Goal: Task Accomplishment & Management: Use online tool/utility

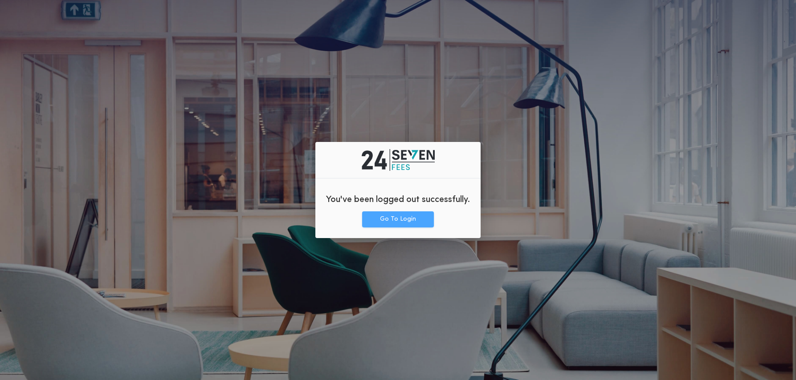
click at [415, 220] on button "Go To Login" at bounding box center [398, 220] width 72 height 16
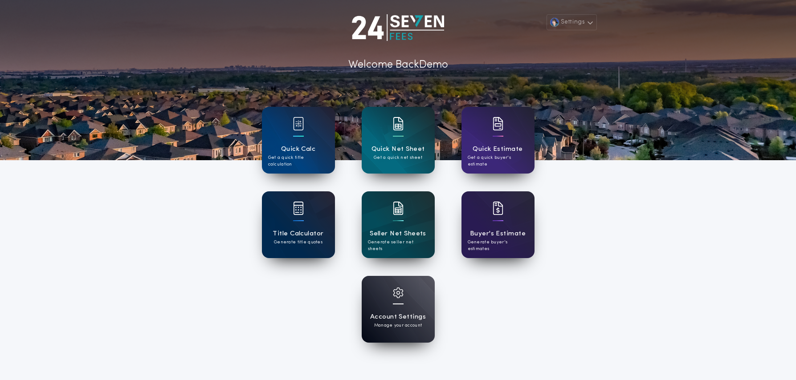
click at [289, 224] on div "Title Calculator Generate title quotes" at bounding box center [298, 225] width 73 height 67
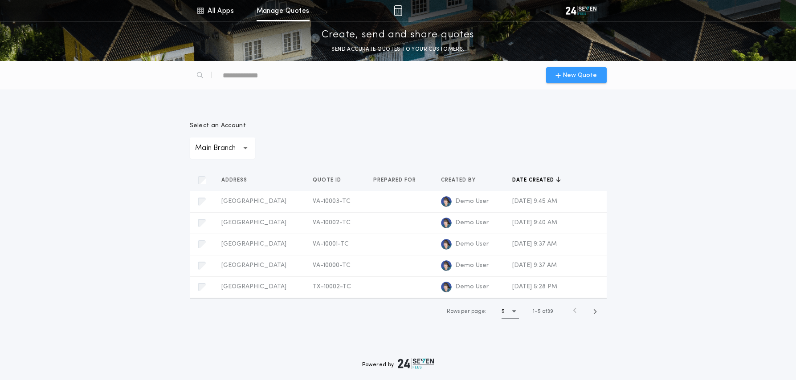
click at [575, 77] on span "New Quote" at bounding box center [579, 75] width 34 height 9
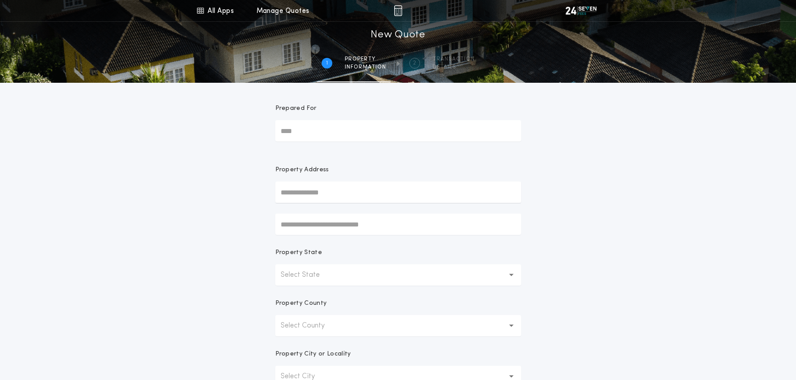
click at [317, 188] on input "text" at bounding box center [398, 192] width 246 height 21
click at [334, 224] on button "1729 49th St S, Fargo, ND, 58103, USA" at bounding box center [398, 223] width 246 height 13
type input "**********"
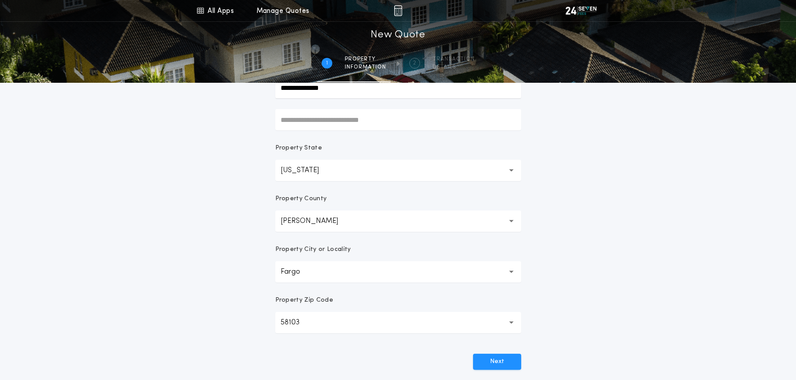
scroll to position [192, 0]
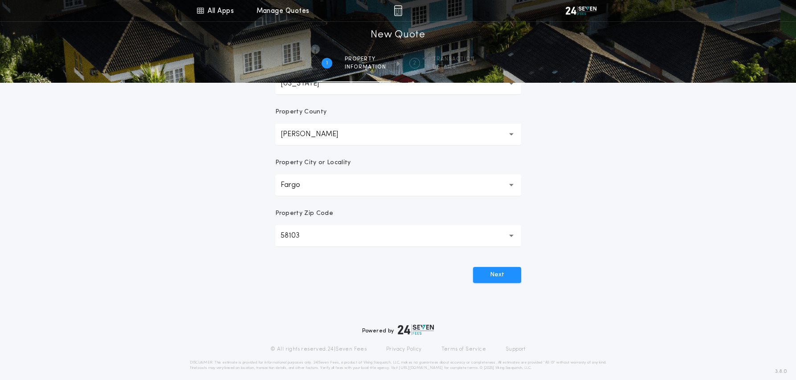
drag, startPoint x: 505, startPoint y: 278, endPoint x: 529, endPoint y: 278, distance: 23.6
click at [505, 278] on button "Next" at bounding box center [497, 275] width 48 height 16
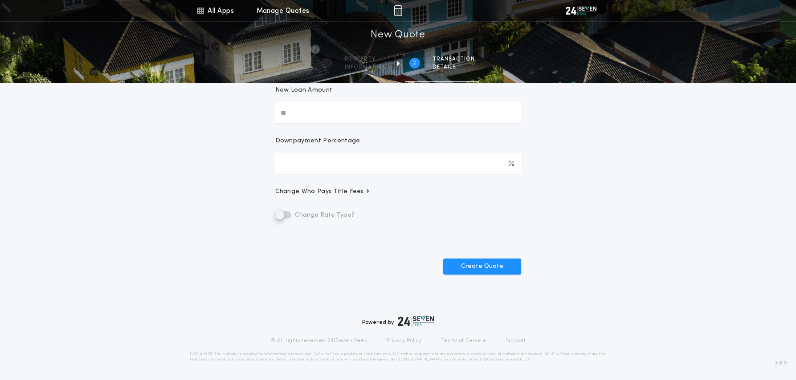
scroll to position [0, 0]
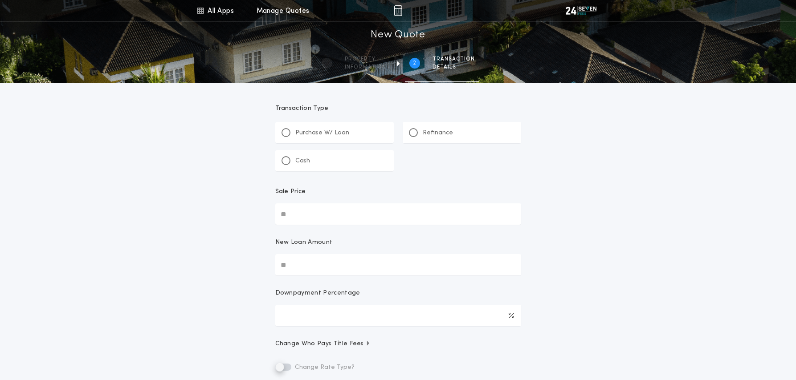
click at [457, 209] on input "Sale Price" at bounding box center [398, 214] width 246 height 21
type input "**"
type input "********"
type input "*****"
type input "******"
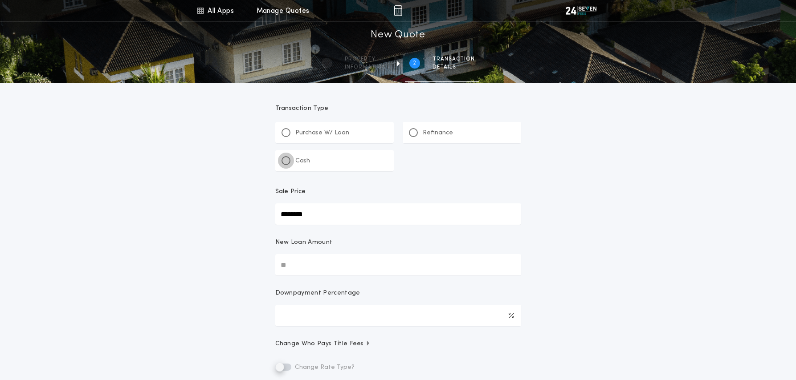
type input "****"
click at [287, 161] on div at bounding box center [286, 161] width 4 height 4
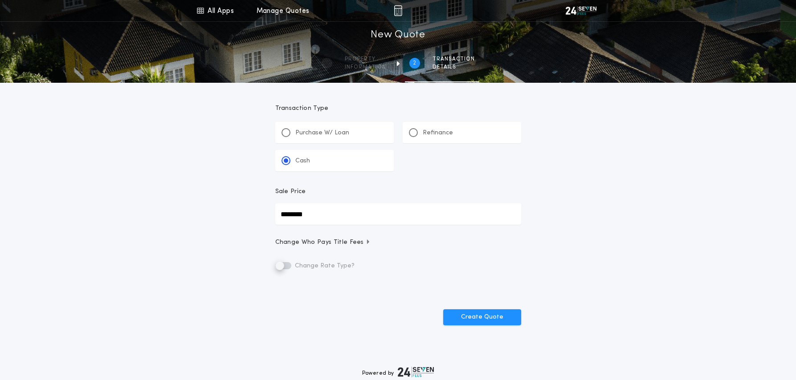
click at [602, 217] on div "All Apps Quick Calc Quick Net Sheet Quick Estimate Title Calculator Seller Net …" at bounding box center [398, 180] width 796 height 360
click at [203, 10] on icon at bounding box center [200, 10] width 8 height 11
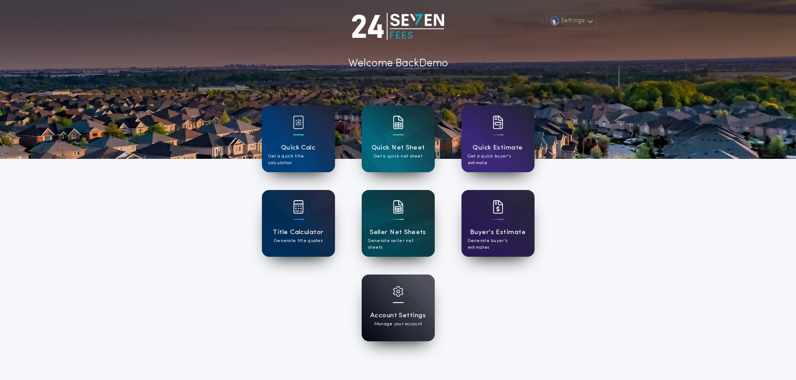
click at [677, 186] on div "Settings Welcome Back Demo Quick Calc Get a quick title calculation Quick Net S…" at bounding box center [398, 231] width 796 height 465
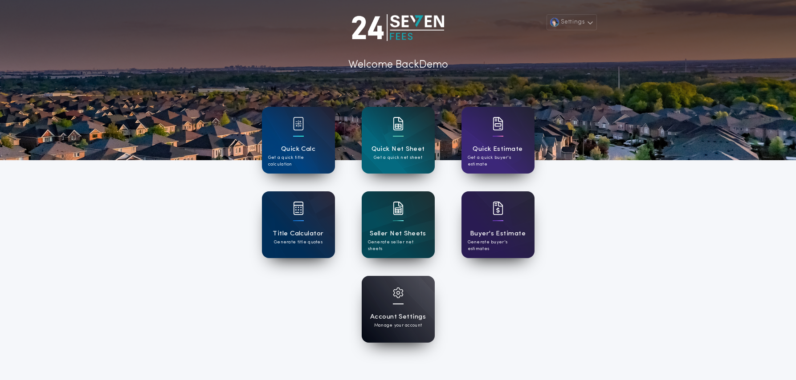
click at [417, 316] on h1 "Account Settings" at bounding box center [398, 317] width 56 height 10
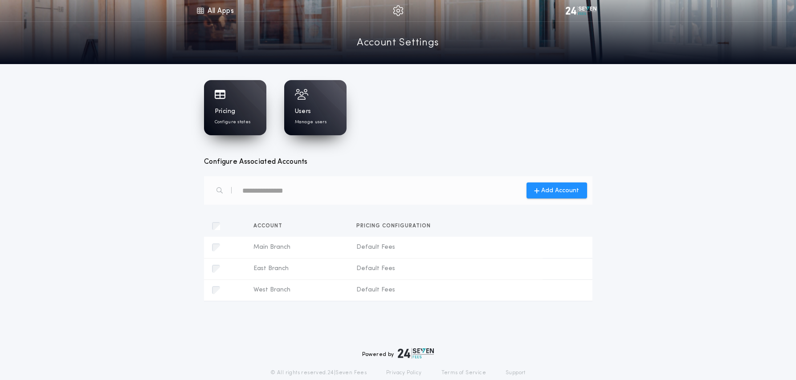
click at [232, 119] on p "Configure states" at bounding box center [233, 122] width 36 height 7
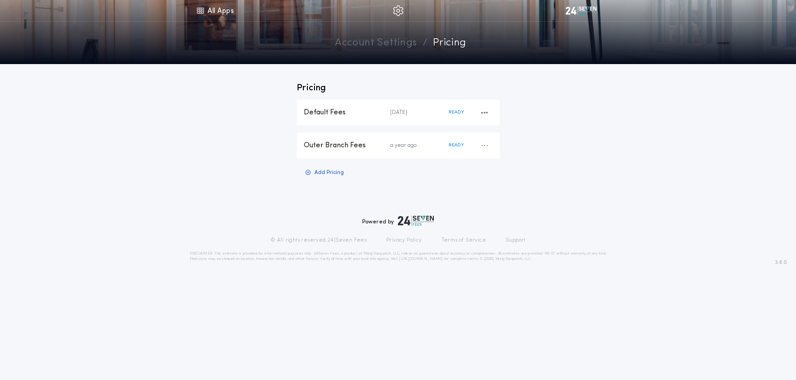
click at [343, 112] on div "Default Fees" at bounding box center [347, 113] width 86 height 10
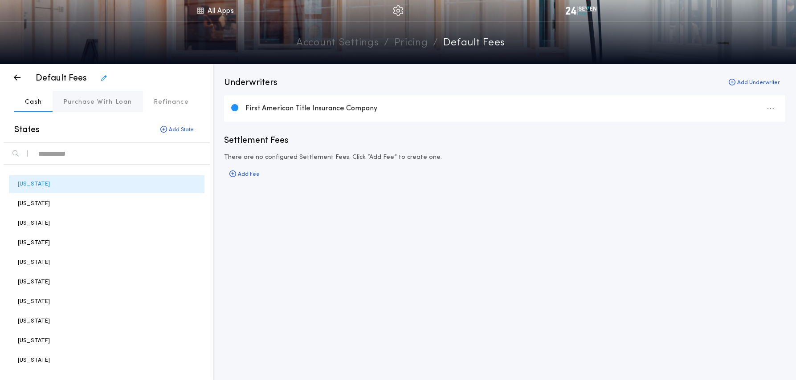
click at [108, 103] on p "Purchase With Loan" at bounding box center [97, 102] width 69 height 9
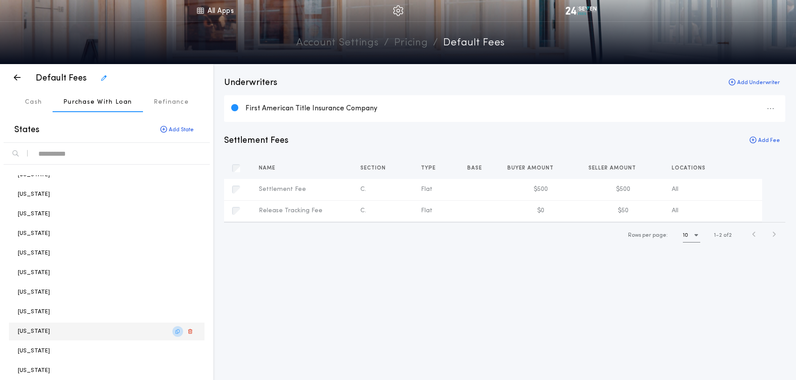
scroll to position [67, 0]
click at [178, 333] on icon "button" at bounding box center [177, 333] width 4 height 0
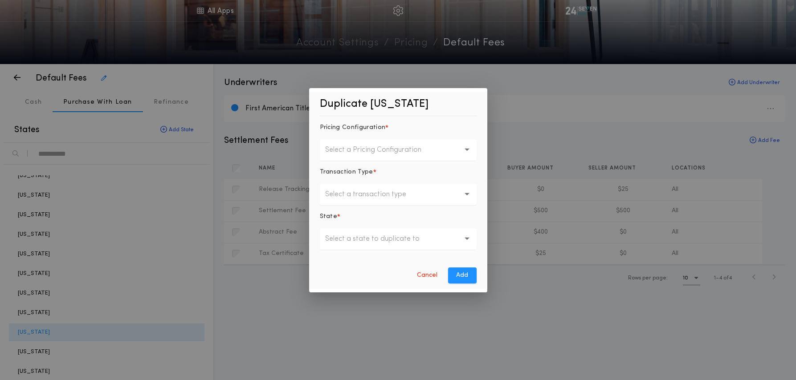
drag, startPoint x: 425, startPoint y: 273, endPoint x: 58, endPoint y: 257, distance: 367.3
click at [424, 273] on button "Cancel" at bounding box center [427, 276] width 31 height 16
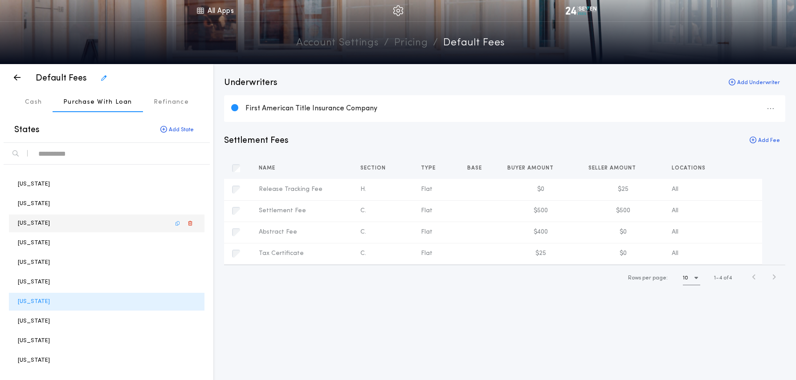
scroll to position [122, 0]
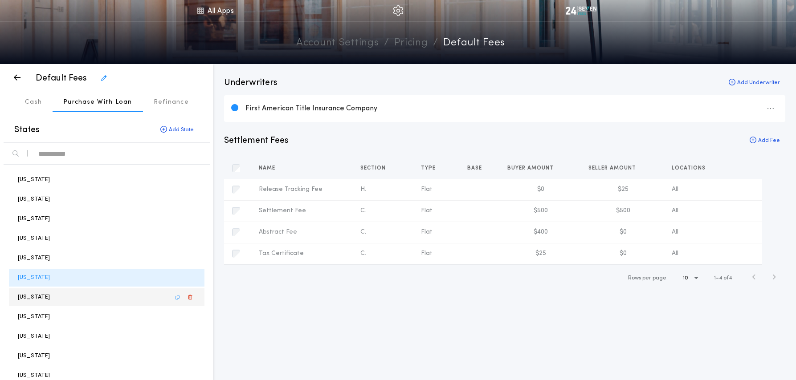
drag, startPoint x: 133, startPoint y: 299, endPoint x: 152, endPoint y: 299, distance: 19.6
click at [133, 299] on div "North Dakota" at bounding box center [107, 298] width 196 height 18
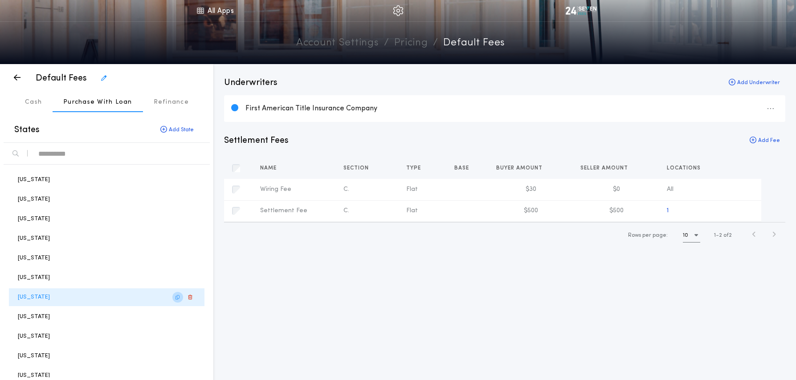
click at [174, 298] on button "button" at bounding box center [177, 297] width 11 height 11
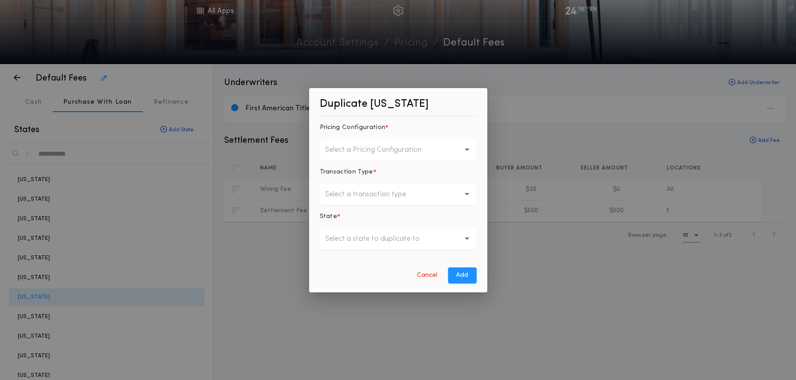
click at [375, 154] on p "Select a Pricing Configuration" at bounding box center [380, 150] width 110 height 11
drag, startPoint x: 375, startPoint y: 170, endPoint x: 369, endPoint y: 187, distance: 17.6
click at [375, 170] on p "Default Fees" at bounding box center [398, 173] width 157 height 21
click at [365, 190] on p "Select a transaction type" at bounding box center [372, 194] width 95 height 11
click at [369, 220] on p "Cash" at bounding box center [398, 217] width 157 height 21
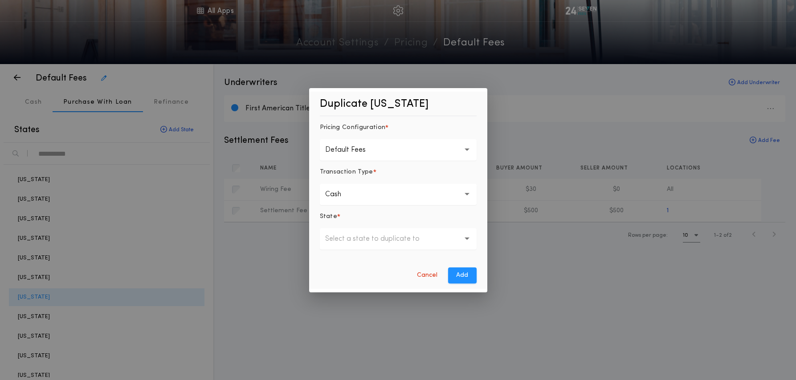
click at [369, 245] on button "Select a state to duplicate to" at bounding box center [398, 238] width 157 height 21
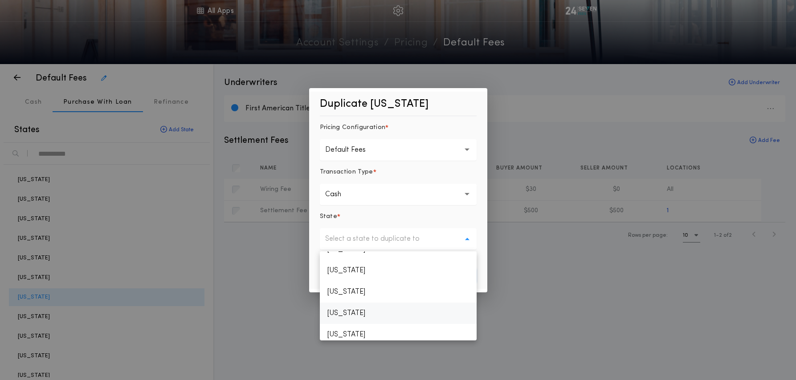
scroll to position [686, 0]
drag, startPoint x: 368, startPoint y: 303, endPoint x: 383, endPoint y: 303, distance: 14.7
click at [368, 303] on p "North Dakota" at bounding box center [398, 303] width 157 height 21
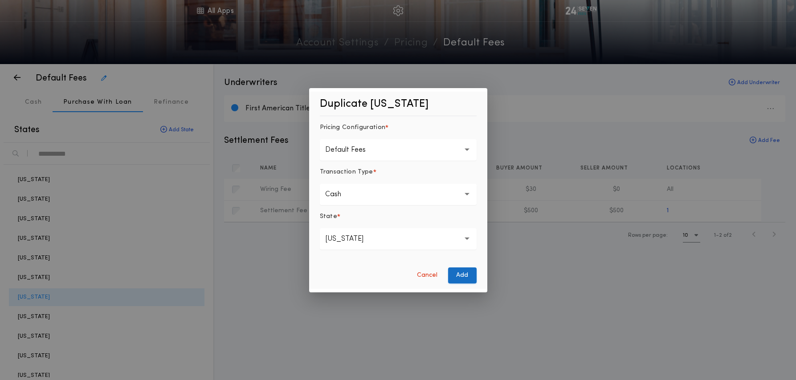
click at [469, 279] on button "Add" at bounding box center [462, 276] width 29 height 16
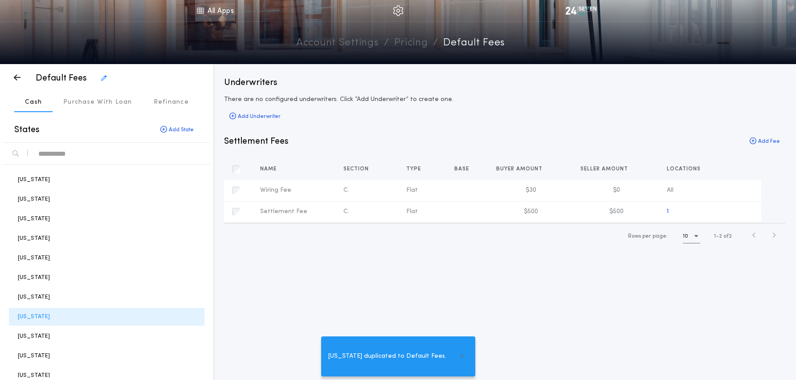
click at [210, 13] on link "All Apps" at bounding box center [215, 10] width 40 height 21
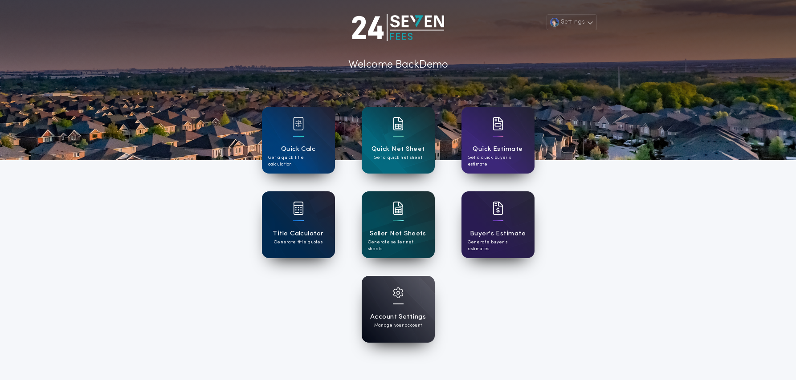
click at [308, 228] on div "Title Calculator Generate title quotes" at bounding box center [298, 225] width 73 height 67
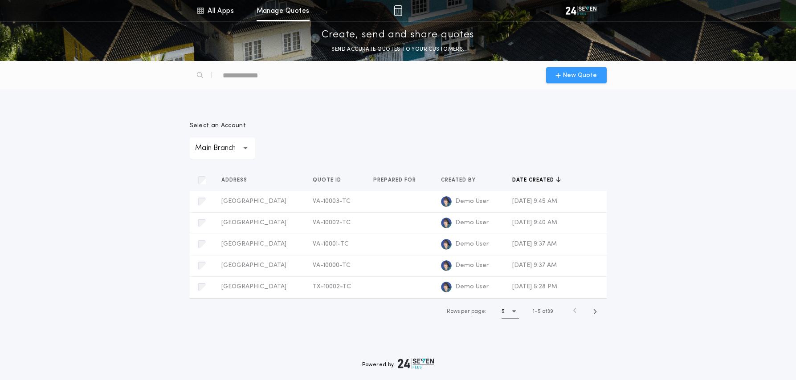
click at [579, 78] on span "New Quote" at bounding box center [579, 75] width 34 height 9
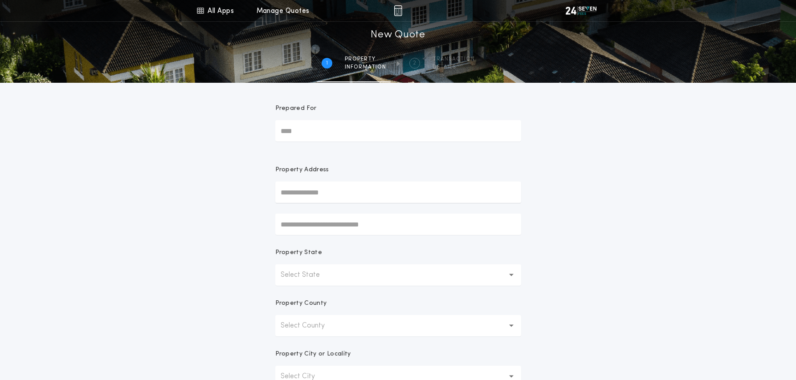
click at [317, 195] on input "text" at bounding box center [398, 192] width 246 height 21
click at [212, 12] on link "All Apps" at bounding box center [215, 10] width 40 height 21
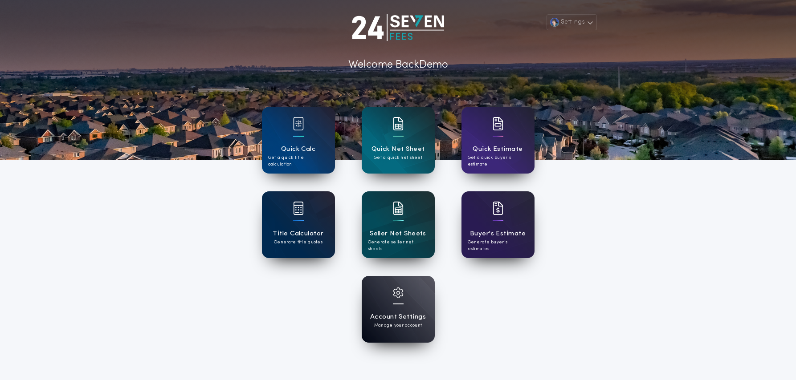
click at [303, 241] on p "Generate title quotes" at bounding box center [298, 242] width 49 height 7
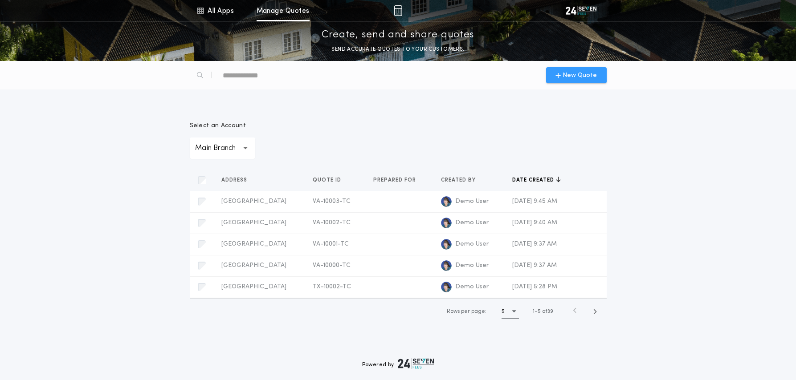
click at [573, 80] on div "New Quote" at bounding box center [576, 75] width 61 height 16
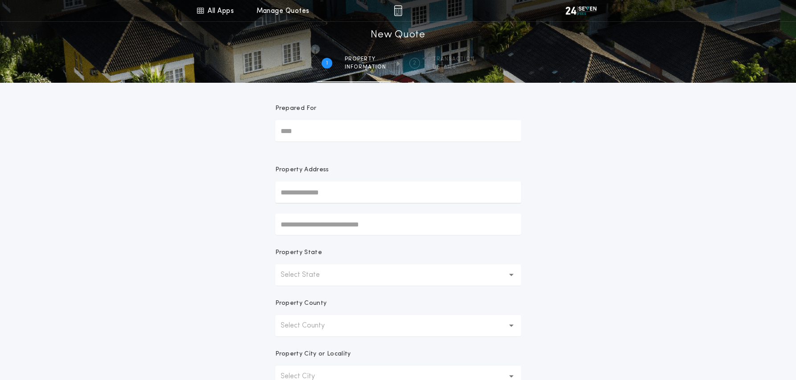
click at [306, 199] on input "text" at bounding box center [398, 192] width 246 height 21
click at [344, 221] on button "1729 49th St S, Fargo, ND, 58103, USA" at bounding box center [398, 223] width 246 height 13
type input "**********"
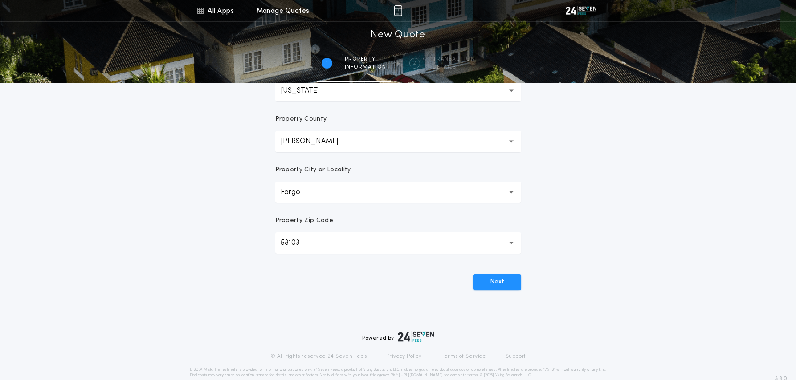
scroll to position [194, 0]
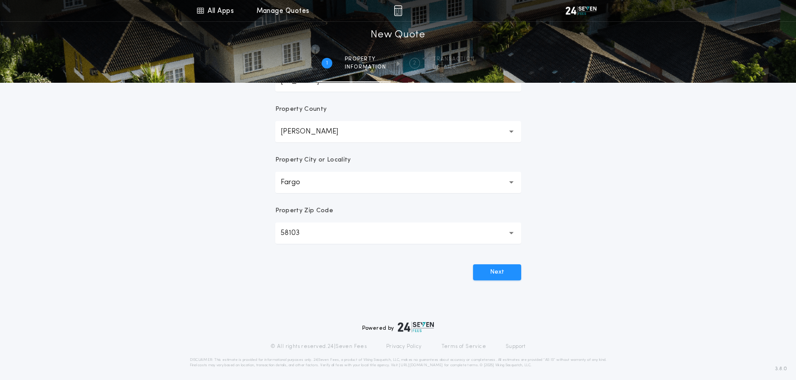
drag, startPoint x: 489, startPoint y: 274, endPoint x: 537, endPoint y: 277, distance: 47.8
click at [489, 274] on button "Next" at bounding box center [497, 273] width 48 height 16
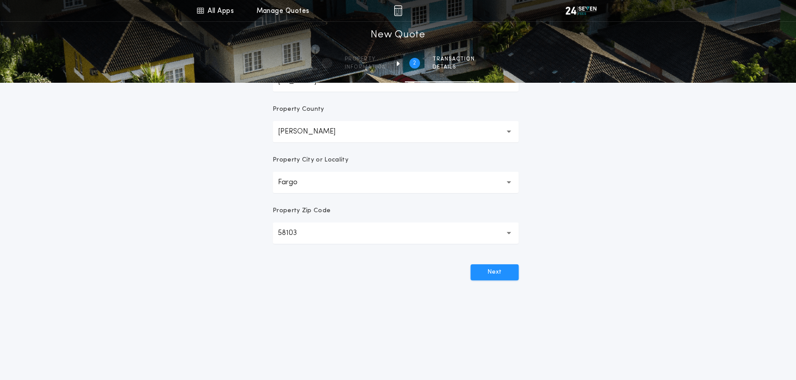
scroll to position [0, 0]
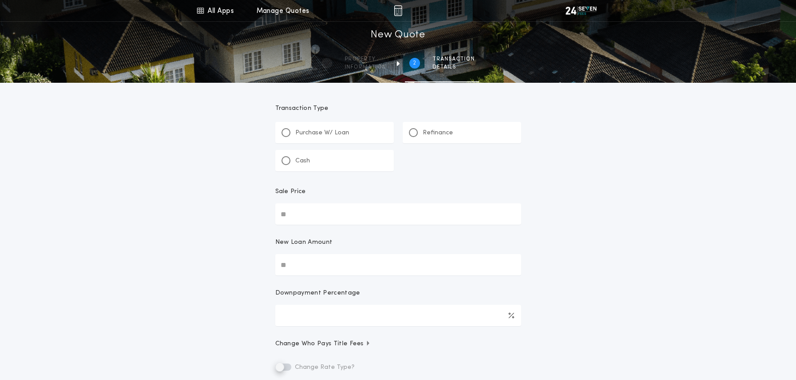
click at [317, 215] on input "Sale Price" at bounding box center [398, 214] width 246 height 21
type input "********"
type input "*****"
click at [331, 310] on input "*****" at bounding box center [398, 315] width 246 height 21
type input "******"
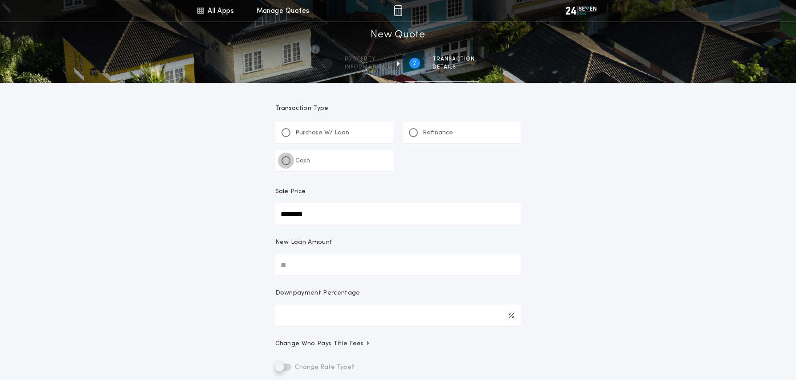
type input "****"
click at [289, 162] on div at bounding box center [285, 160] width 9 height 9
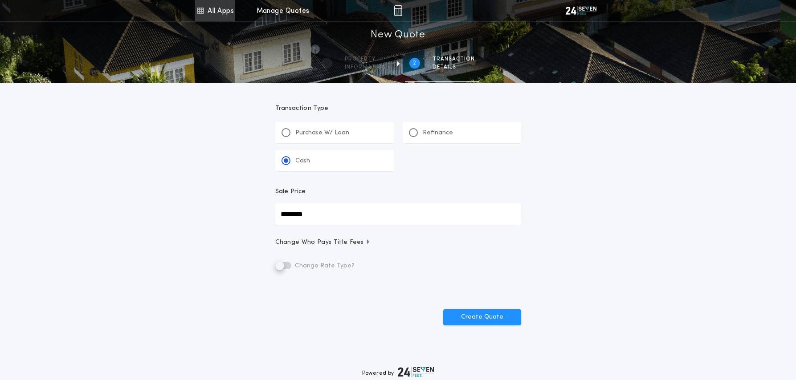
click at [205, 13] on link "All Apps" at bounding box center [215, 10] width 40 height 21
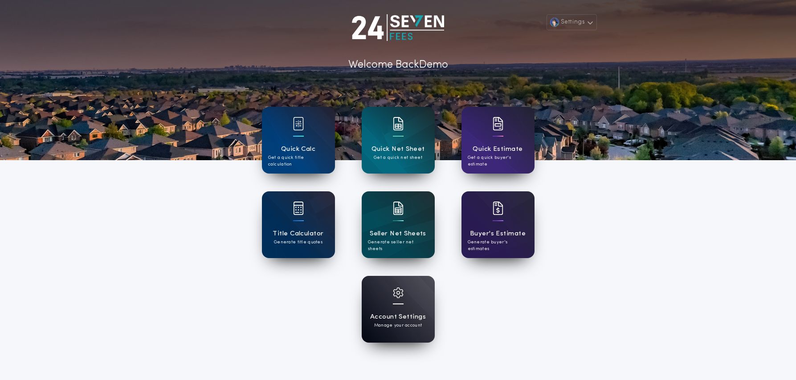
click at [399, 306] on div at bounding box center [398, 299] width 11 height 22
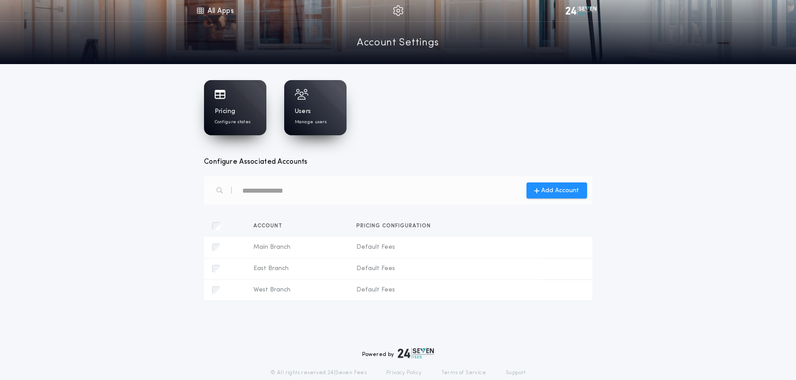
click at [235, 114] on h1 "Pricing" at bounding box center [225, 111] width 21 height 9
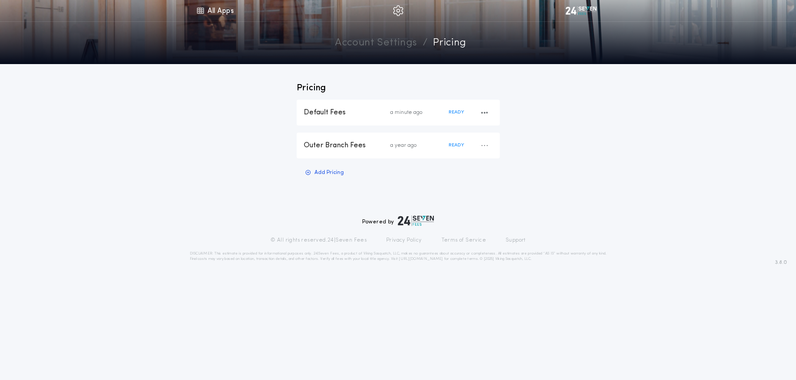
click at [339, 111] on div "Default Fees" at bounding box center [347, 113] width 86 height 10
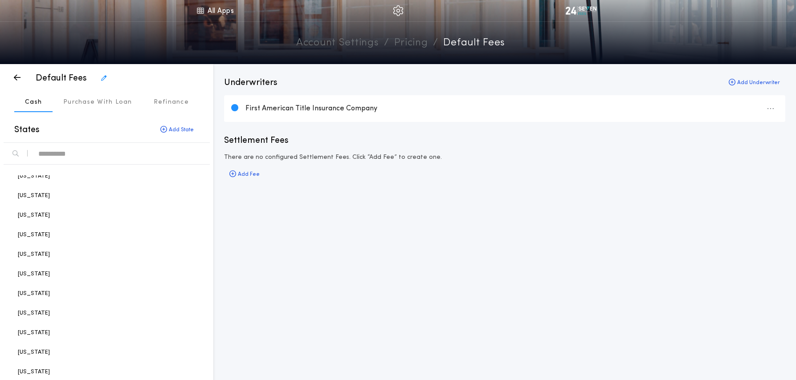
scroll to position [236, 0]
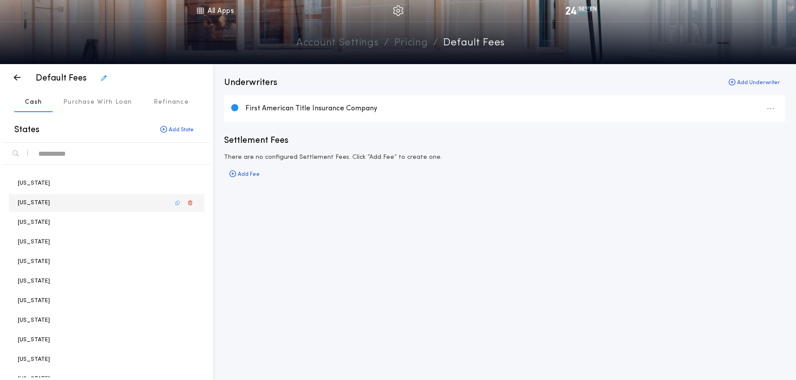
click at [36, 204] on p "North Dakota" at bounding box center [34, 203] width 32 height 8
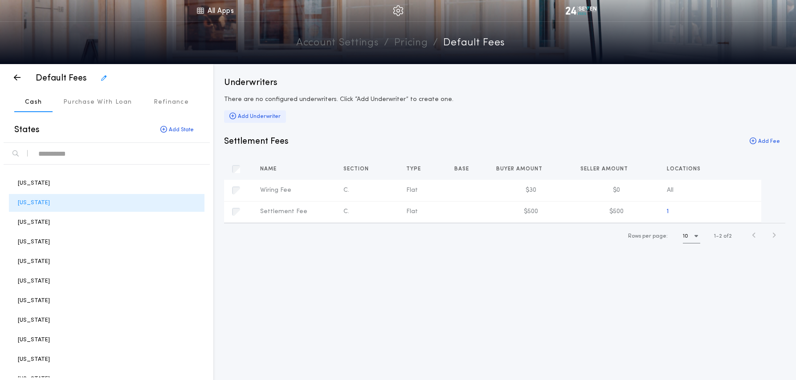
click at [264, 114] on div "Add Underwriter" at bounding box center [255, 116] width 62 height 12
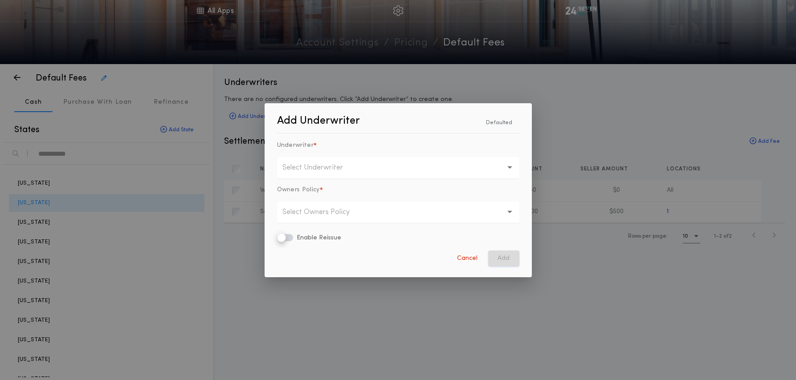
click at [326, 163] on p "Select Underwriter" at bounding box center [319, 168] width 75 height 11
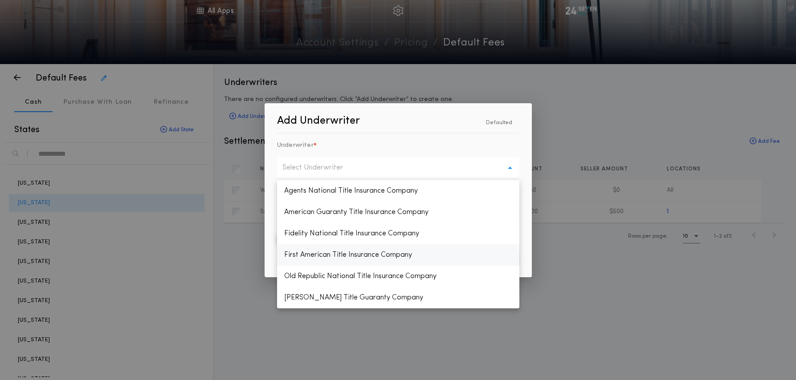
click at [315, 255] on p "First American Title Insurance Company" at bounding box center [398, 254] width 242 height 21
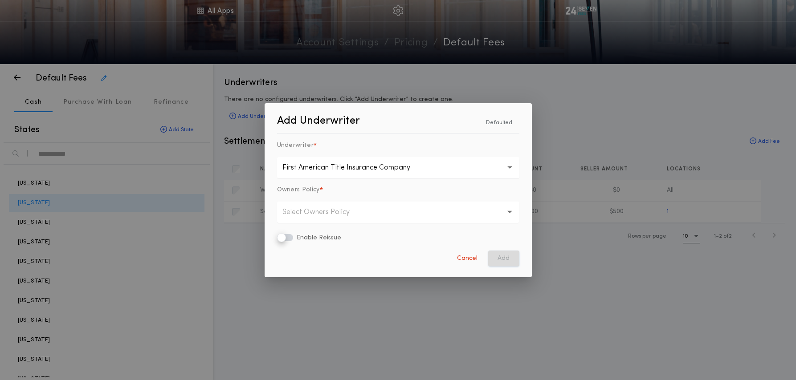
drag, startPoint x: 311, startPoint y: 212, endPoint x: 315, endPoint y: 222, distance: 10.4
click at [311, 212] on p "Select Owners Policy" at bounding box center [322, 212] width 81 height 11
click at [317, 233] on p "Basic" at bounding box center [398, 235] width 242 height 21
drag, startPoint x: 496, startPoint y: 258, endPoint x: 511, endPoint y: 279, distance: 26.2
click at [496, 258] on button "Add" at bounding box center [503, 259] width 31 height 16
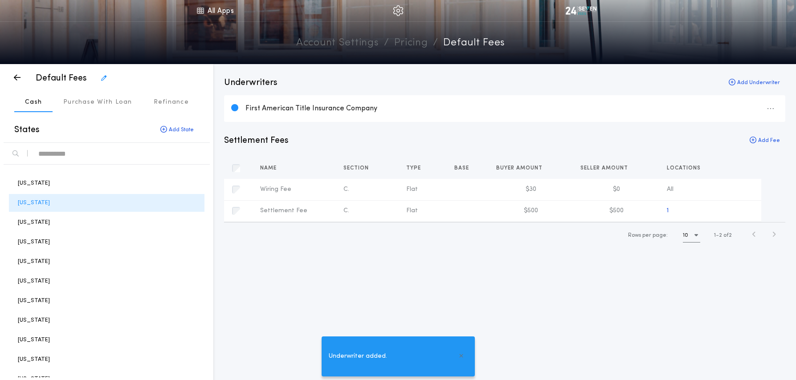
click at [516, 286] on div "Underwriters Add Underwriter First American Title Insurance Company Settlement …" at bounding box center [504, 222] width 583 height 317
click at [221, 15] on link "All Apps" at bounding box center [215, 10] width 40 height 21
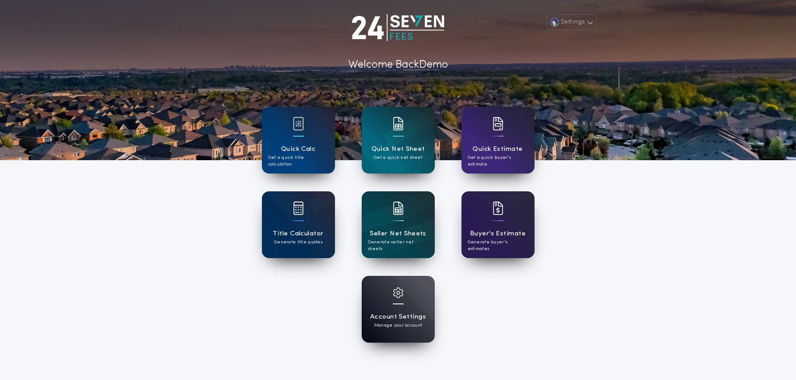
click at [292, 310] on div "Account Settings Manage your account" at bounding box center [398, 309] width 273 height 67
click at [302, 235] on h1 "Title Calculator" at bounding box center [298, 234] width 51 height 10
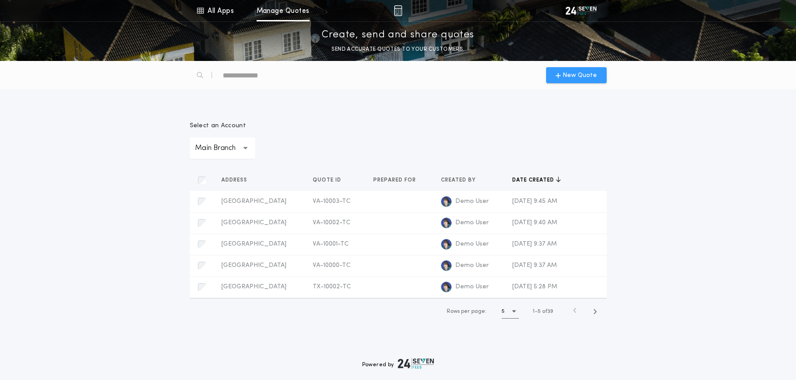
click at [587, 77] on span "New Quote" at bounding box center [579, 75] width 34 height 9
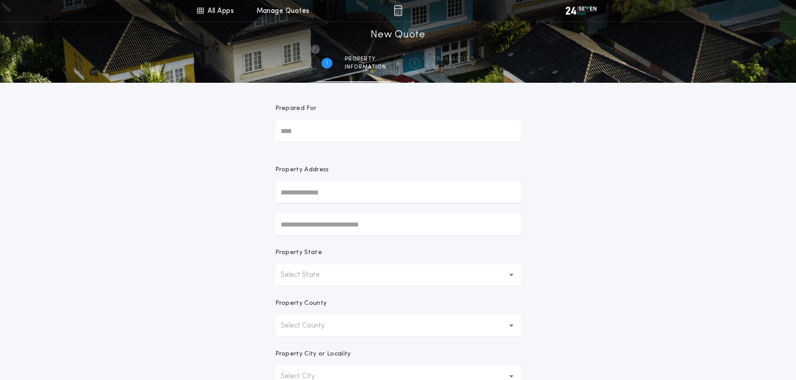
click at [292, 188] on input "text" at bounding box center [398, 192] width 246 height 21
click at [302, 224] on button "1729 49th St S, Fargo, ND, 58103, USA" at bounding box center [398, 223] width 246 height 13
type input "**********"
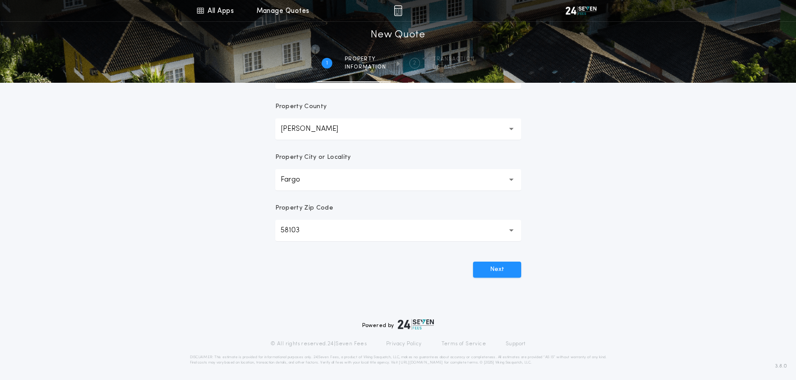
scroll to position [200, 0]
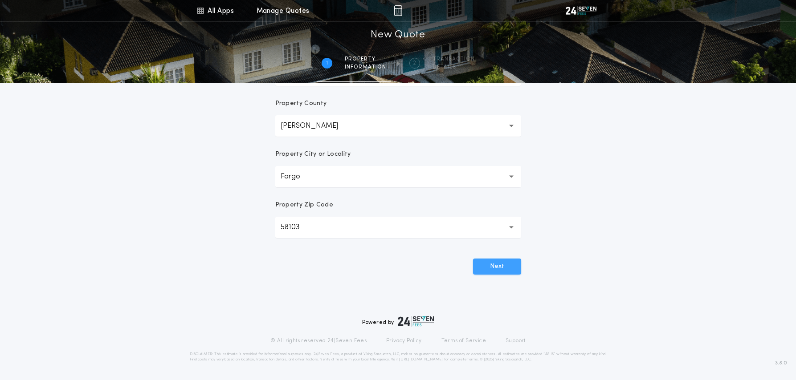
click at [489, 271] on button "Next" at bounding box center [497, 267] width 48 height 16
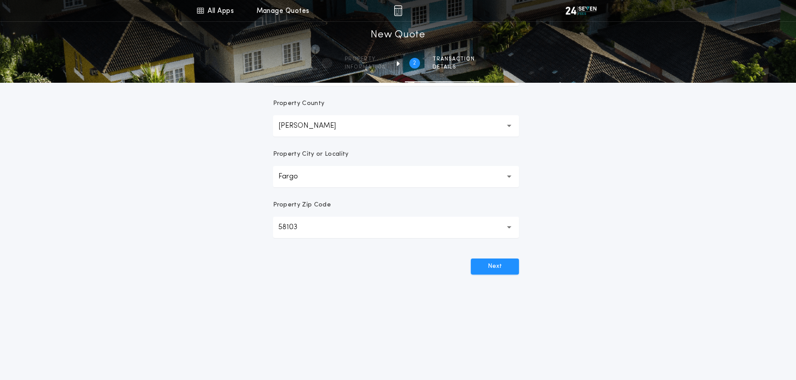
scroll to position [0, 0]
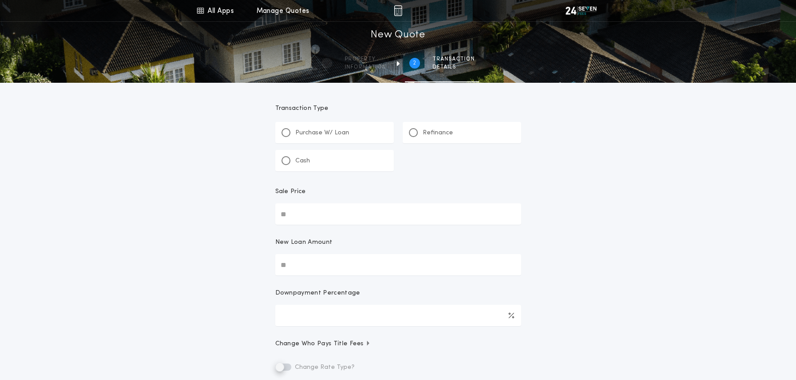
click at [336, 215] on input "Sale Price" at bounding box center [398, 214] width 246 height 21
type input "********"
type input "*****"
type input "******"
type input "****"
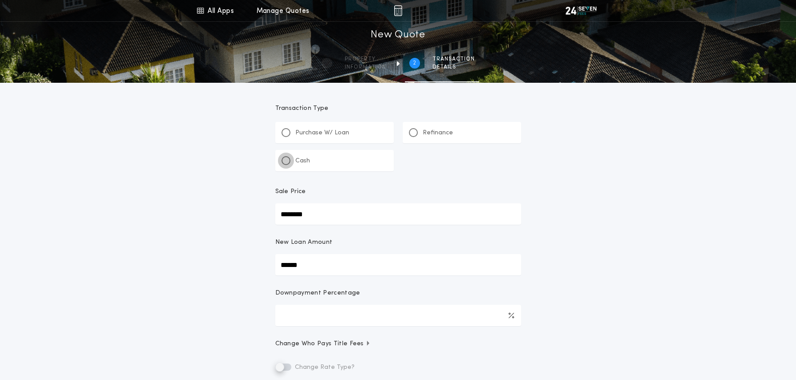
click at [287, 161] on div at bounding box center [286, 161] width 4 height 4
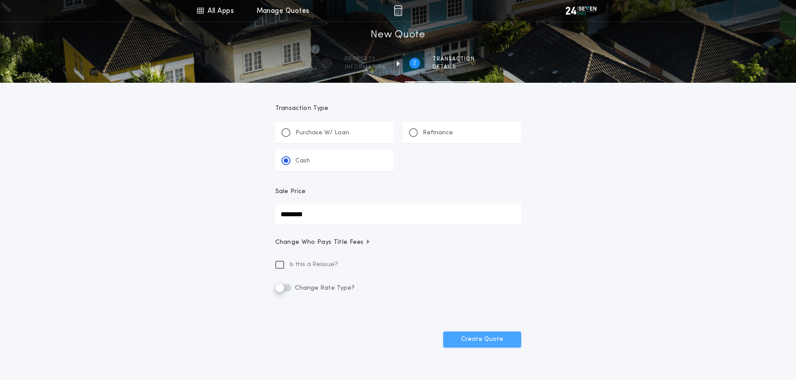
click at [477, 334] on button "Create Quote" at bounding box center [482, 340] width 78 height 16
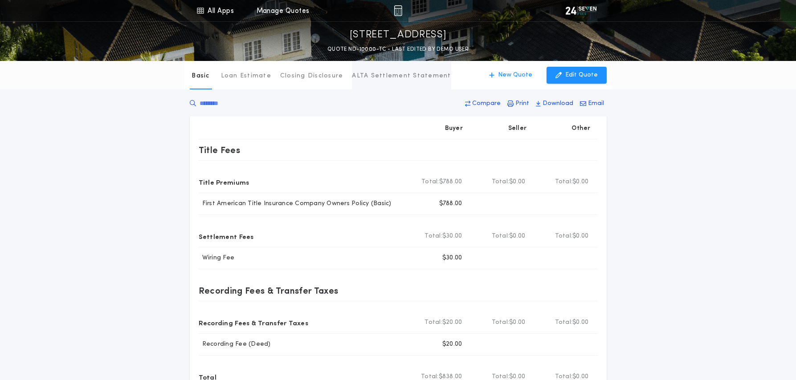
click at [385, 76] on p "ALTA Settlement Statement" at bounding box center [401, 76] width 99 height 9
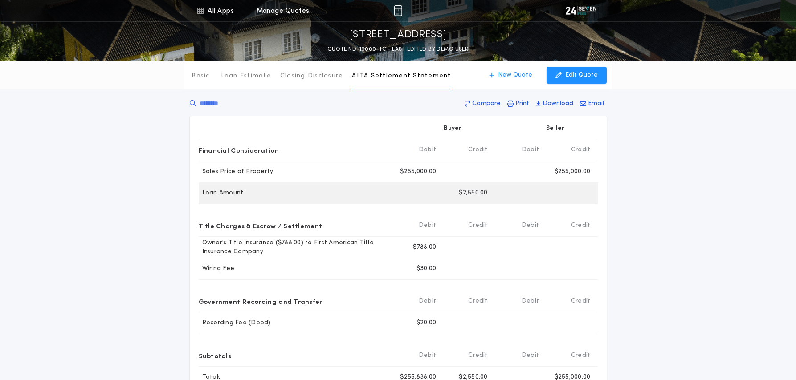
click at [461, 194] on p "$2,550.00" at bounding box center [473, 193] width 29 height 9
click at [510, 196] on div at bounding box center [520, 193] width 51 height 21
